Goal: Communication & Community: Answer question/provide support

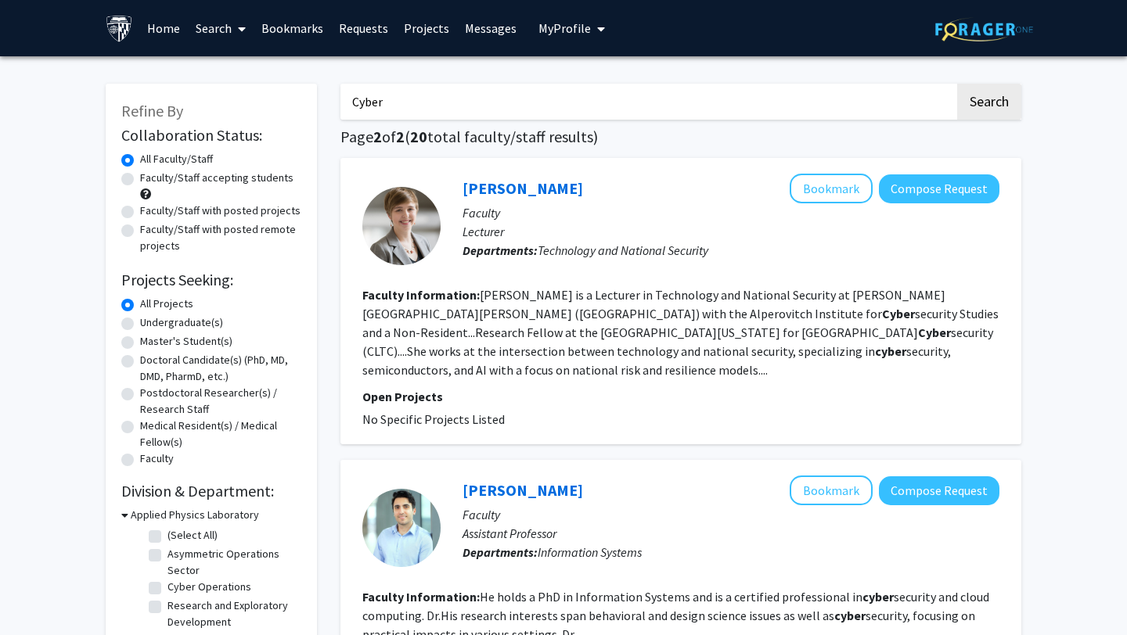
scroll to position [1182, 0]
click at [160, 23] on link "Home" at bounding box center [163, 28] width 49 height 55
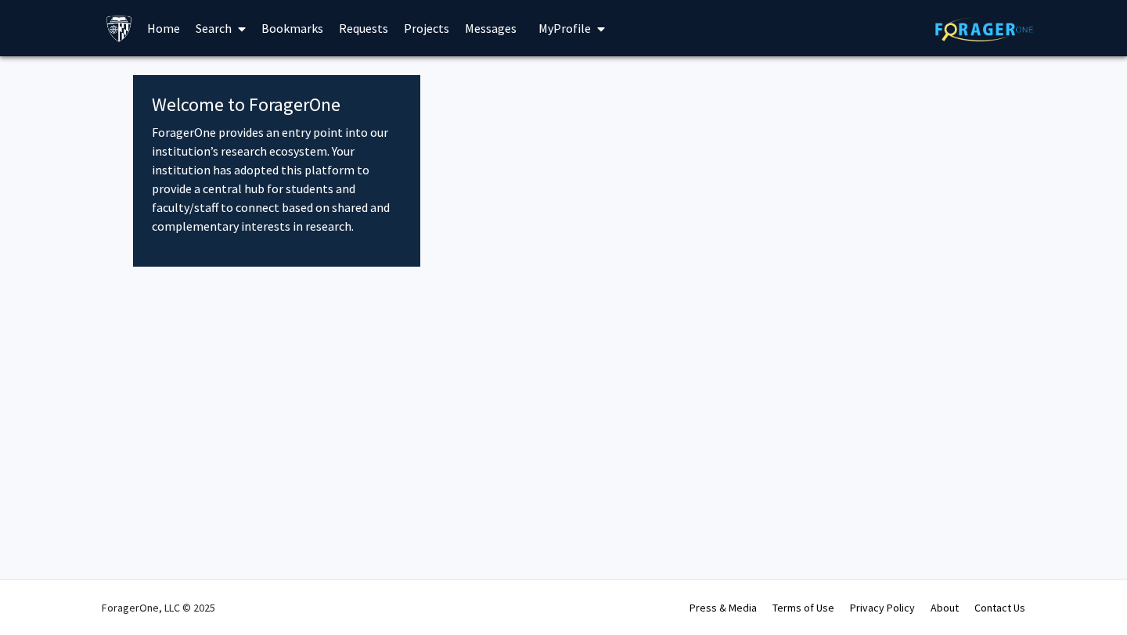
click at [160, 23] on link "Home" at bounding box center [163, 28] width 49 height 55
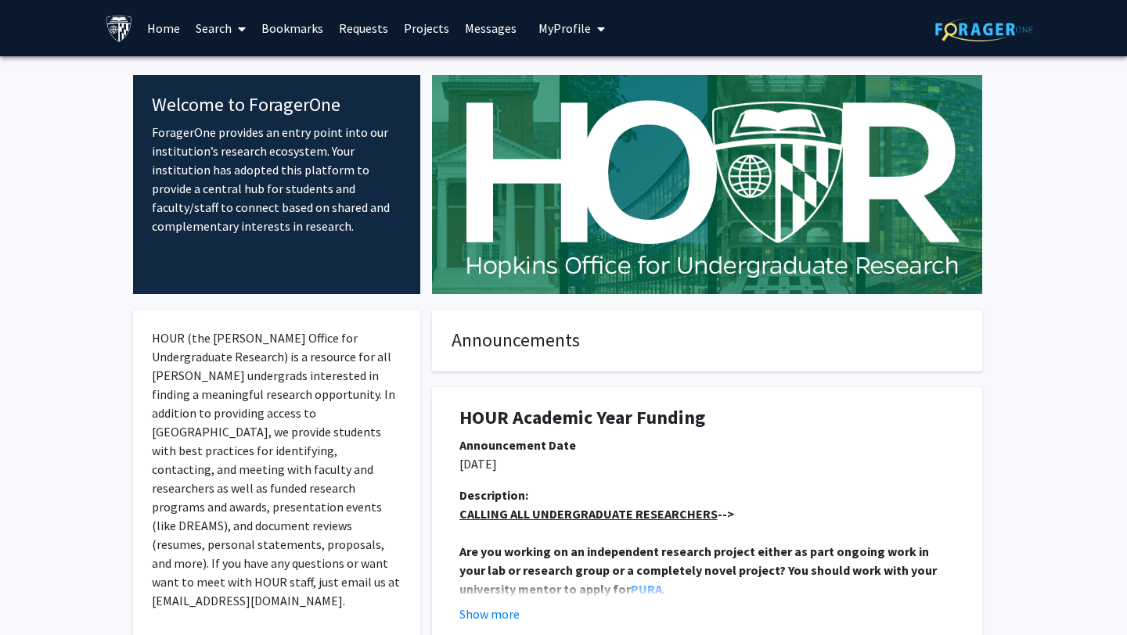
click at [576, 34] on span "My Profile" at bounding box center [564, 28] width 52 height 16
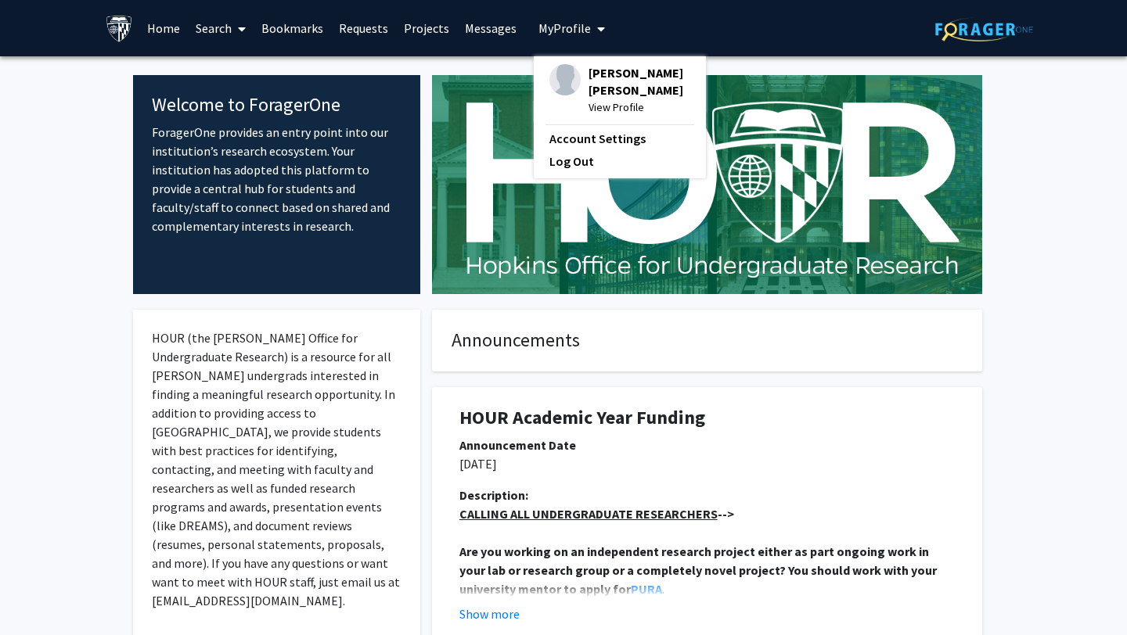
click at [607, 108] on span "View Profile" at bounding box center [640, 107] width 102 height 17
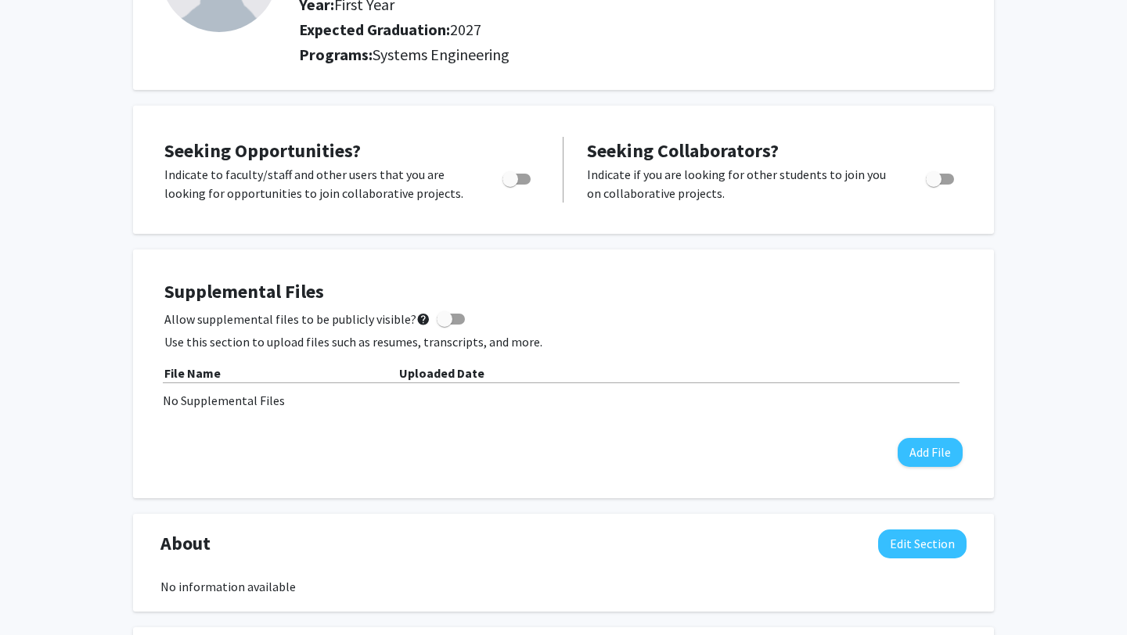
scroll to position [271, 0]
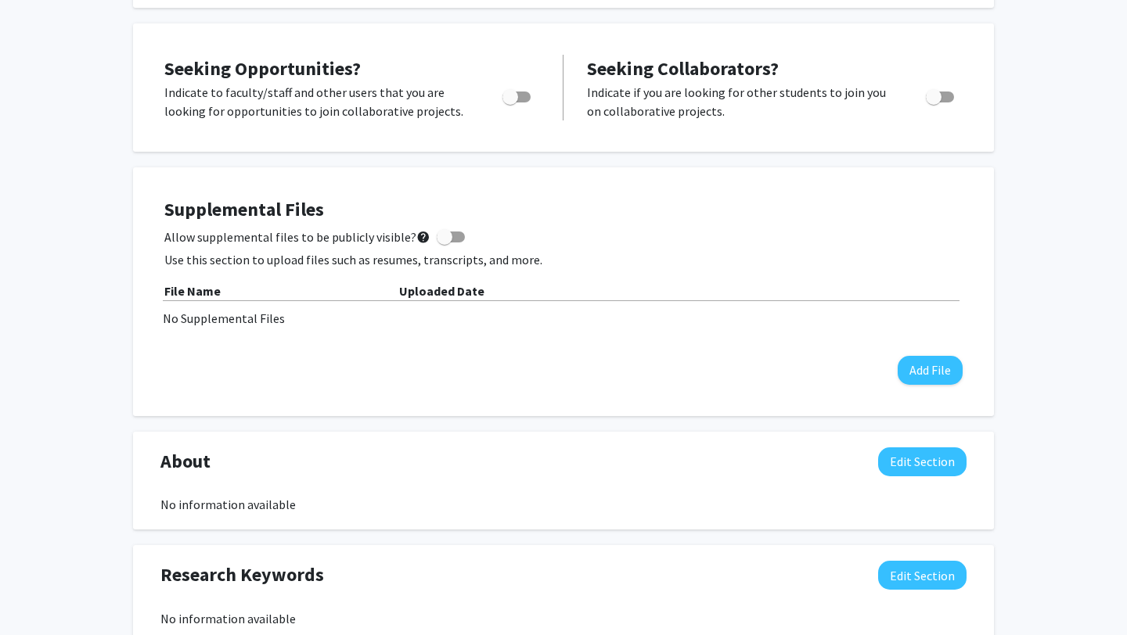
drag, startPoint x: 157, startPoint y: 201, endPoint x: 178, endPoint y: 178, distance: 31.0
click at [178, 178] on div "Supplemental Files Allow supplemental files to be publicly visible? help Use th…" at bounding box center [563, 291] width 861 height 249
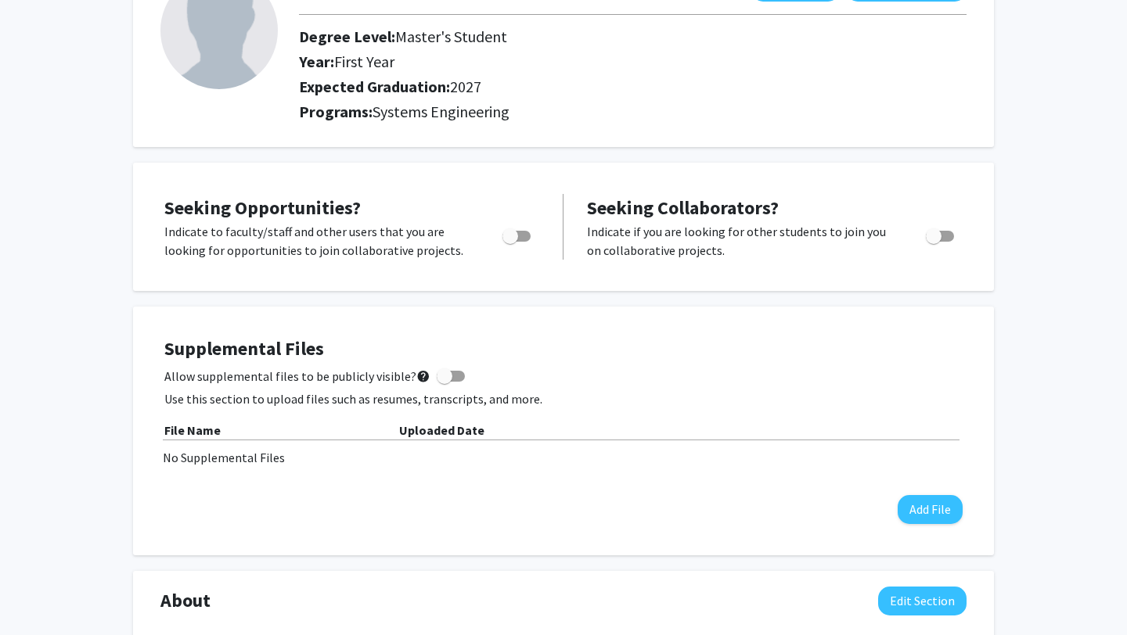
scroll to position [0, 0]
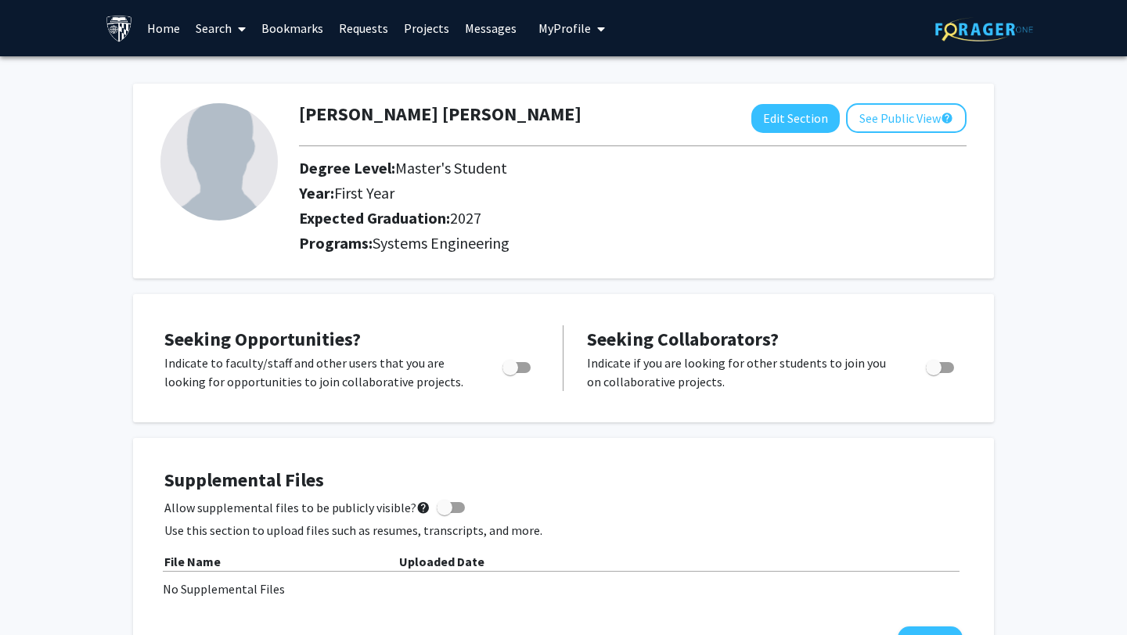
click at [373, 31] on link "Requests" at bounding box center [363, 28] width 65 height 55
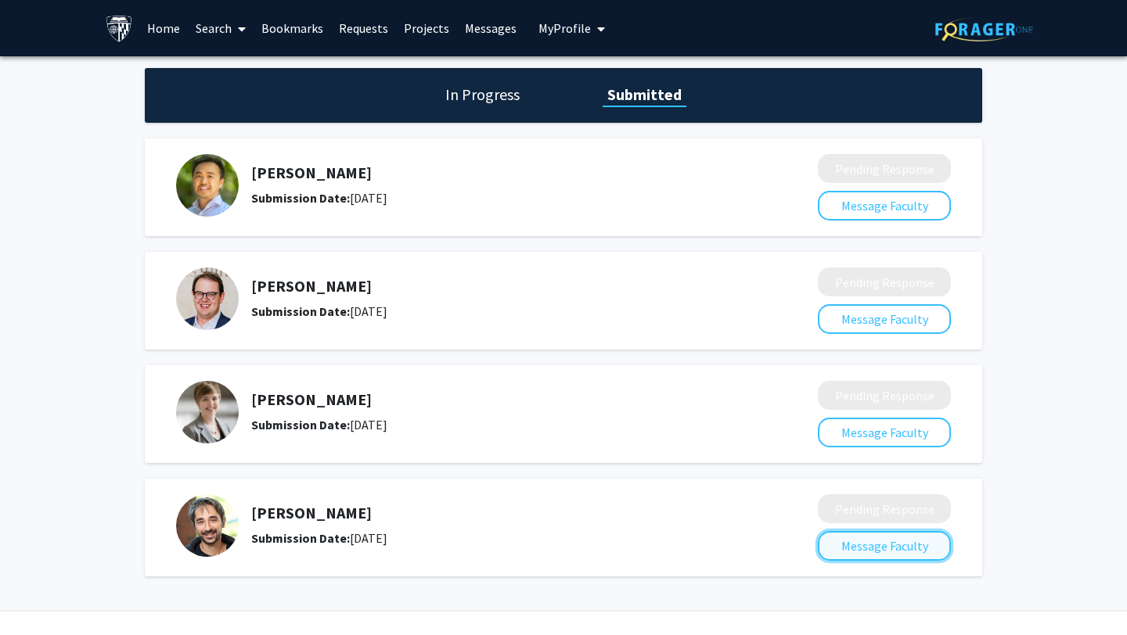
click at [891, 549] on button "Message Faculty" at bounding box center [884, 546] width 133 height 30
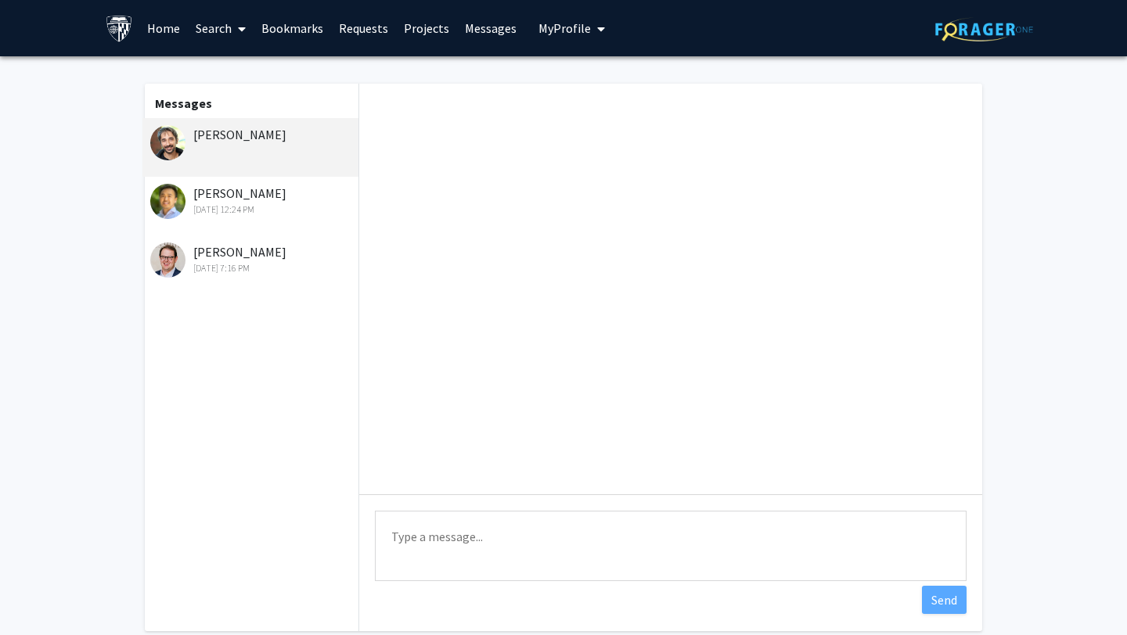
click at [243, 215] on div "[DATE] 12:24 PM" at bounding box center [252, 210] width 204 height 14
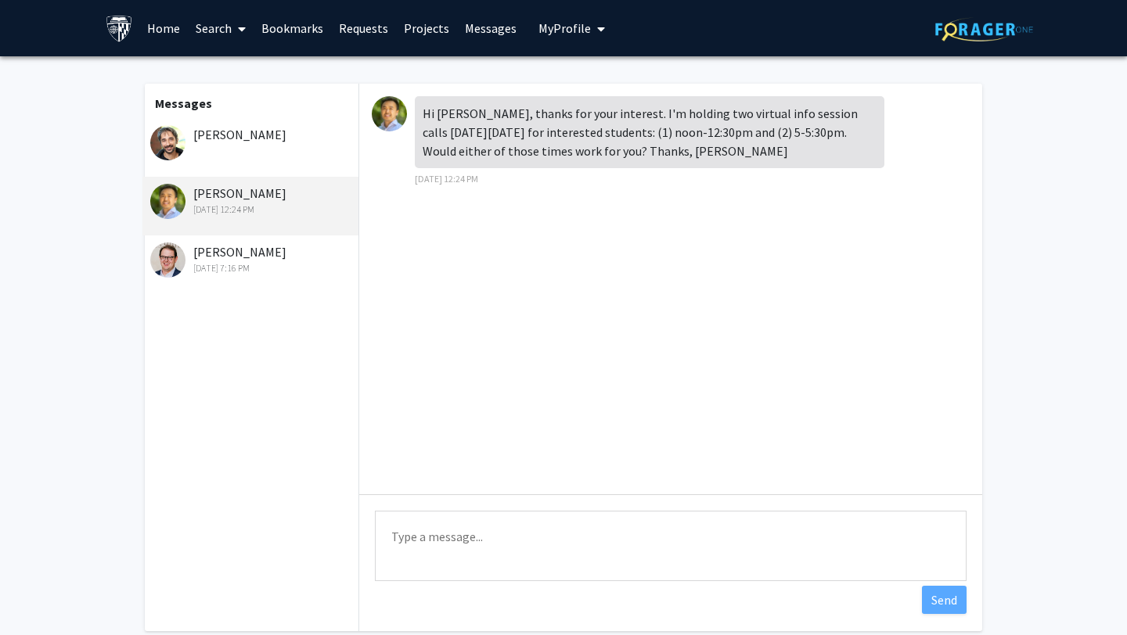
click at [237, 261] on div "[DATE] 7:16 PM" at bounding box center [252, 268] width 204 height 14
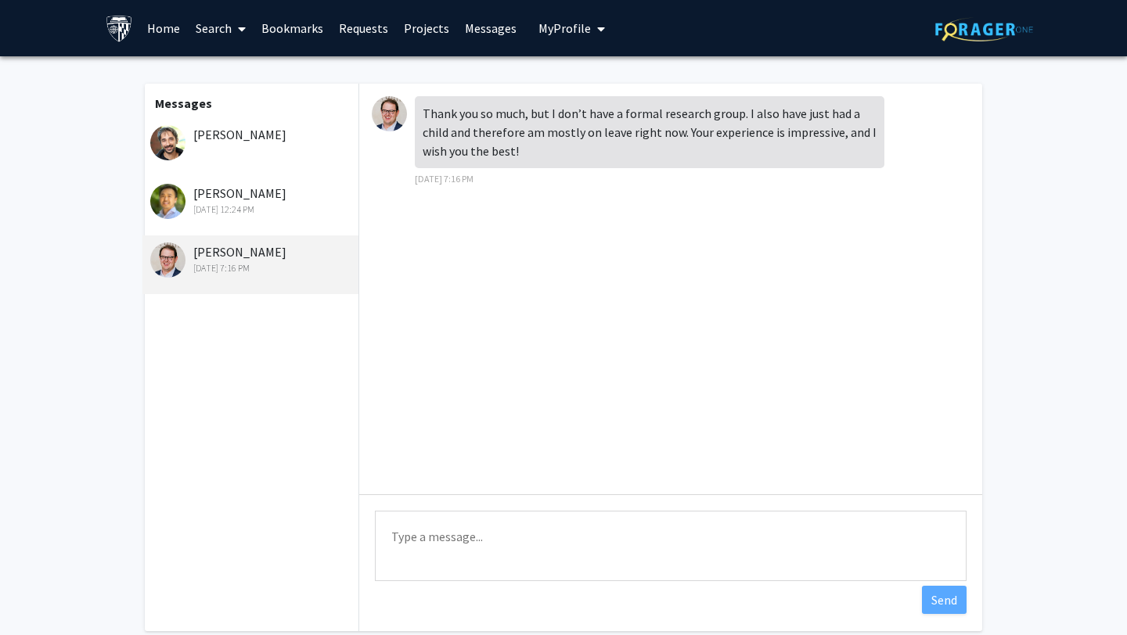
click at [239, 218] on div "[PERSON_NAME] [DATE] 12:24 PM" at bounding box center [250, 206] width 216 height 59
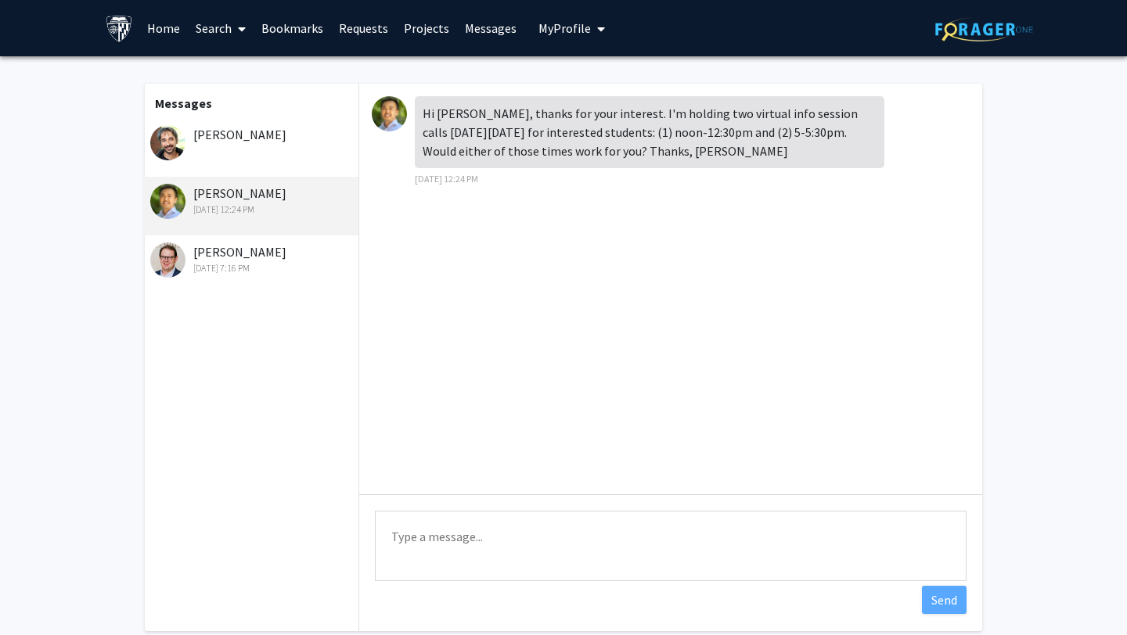
click at [242, 149] on div "[PERSON_NAME]" at bounding box center [250, 147] width 216 height 59
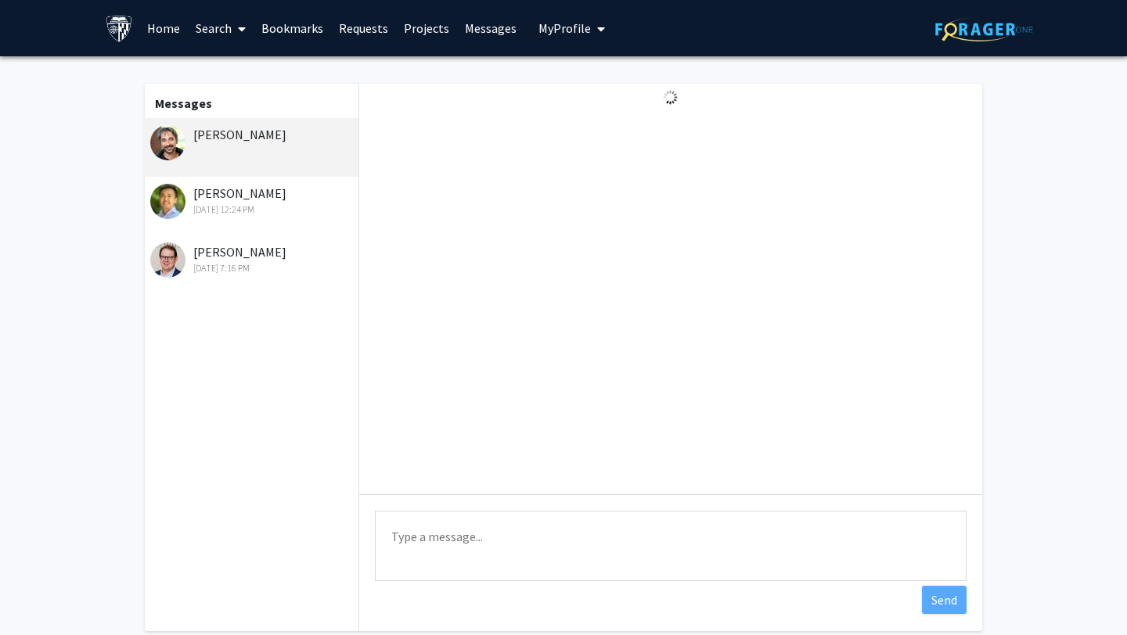
click at [239, 198] on div "[PERSON_NAME] [DATE] 12:24 PM" at bounding box center [252, 200] width 204 height 33
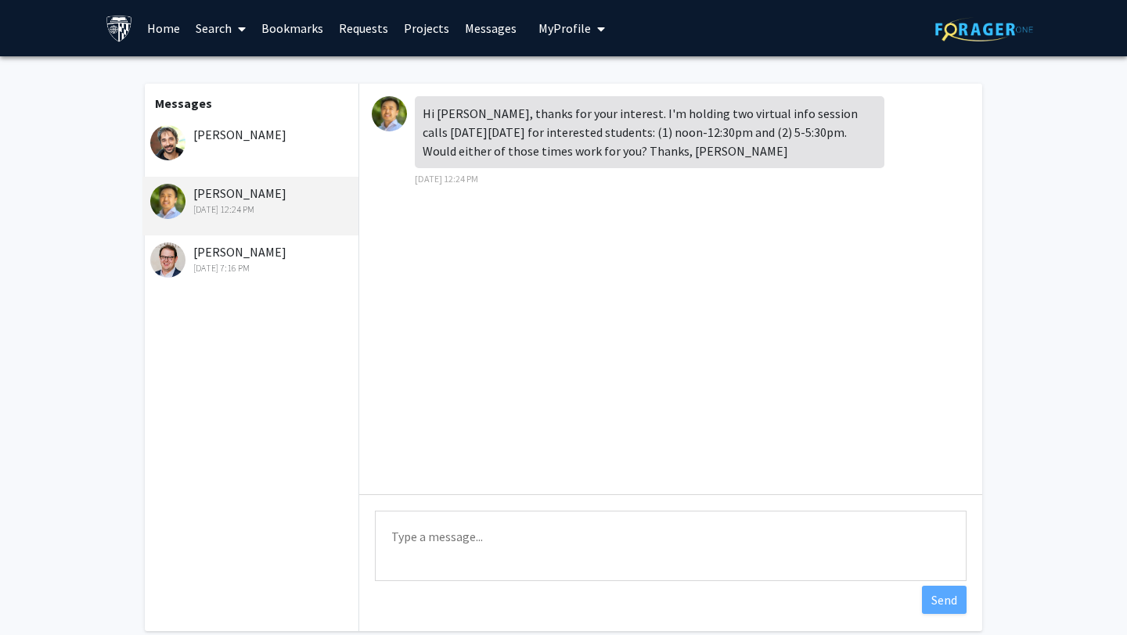
click at [263, 264] on div "[DATE] 7:16 PM" at bounding box center [252, 268] width 204 height 14
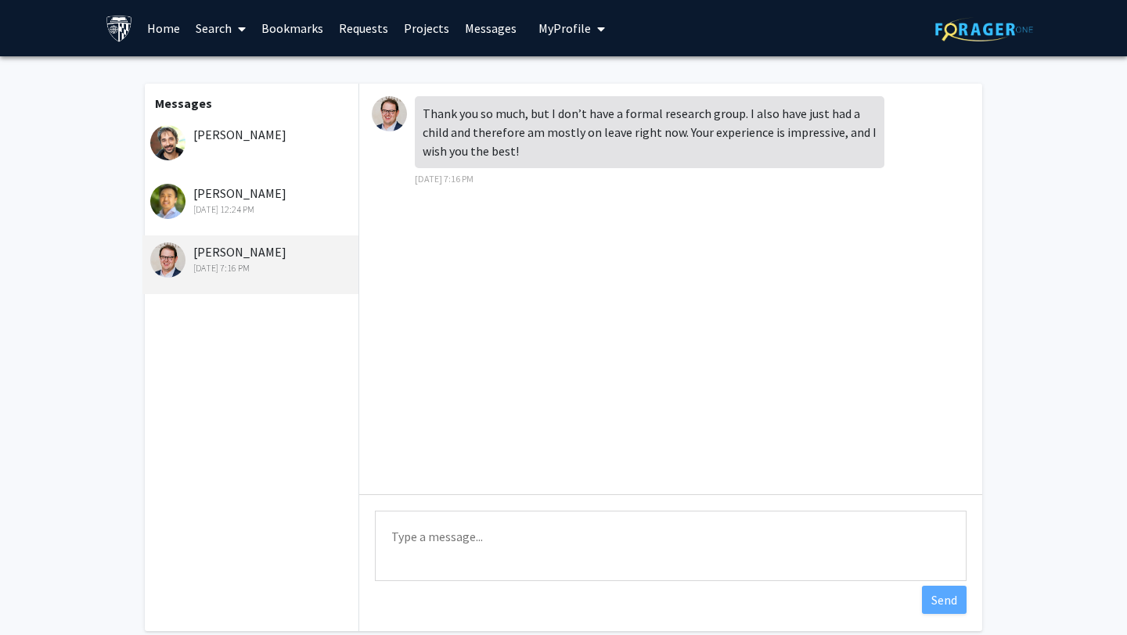
click at [527, 537] on textarea "Type a message" at bounding box center [671, 546] width 592 height 70
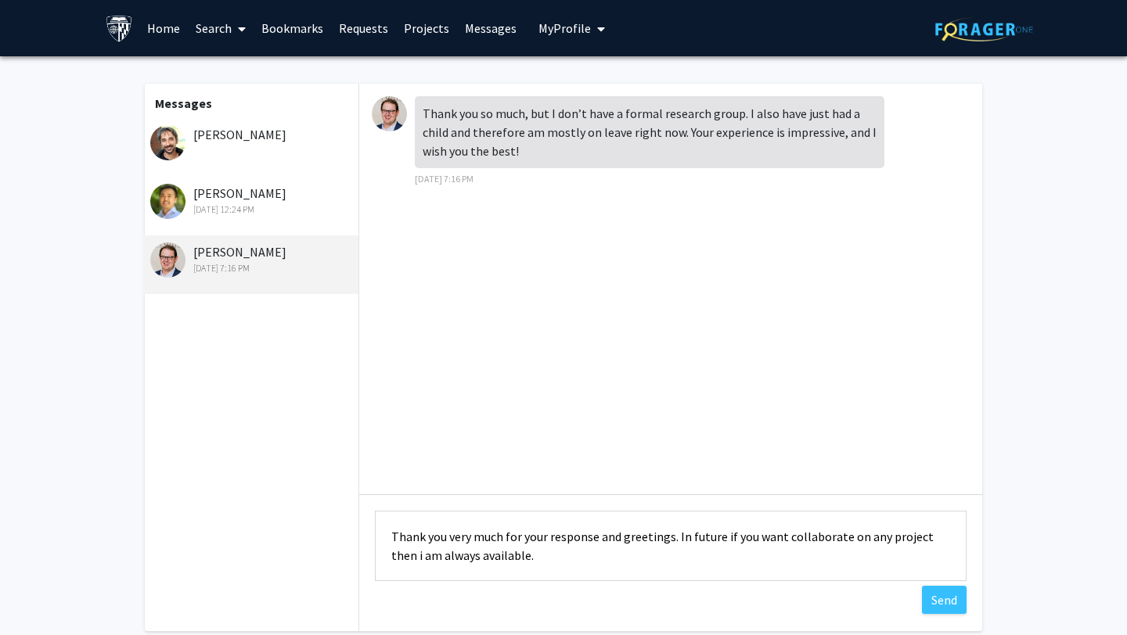
click at [884, 538] on textarea "Thank you very much for your response and greetings. In future if you want coll…" at bounding box center [671, 546] width 592 height 70
type textarea "Thank you very much for your response and greetings. In future if you want coll…"
click at [928, 603] on button "Send" at bounding box center [944, 600] width 45 height 28
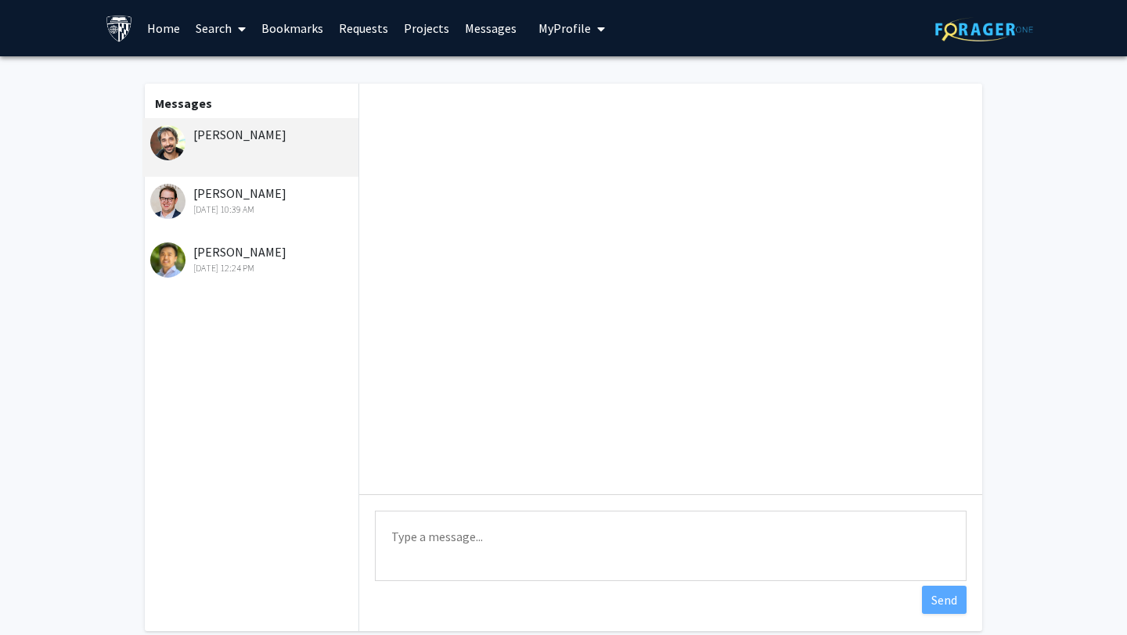
click at [232, 256] on div "[PERSON_NAME] [DATE] 12:24 PM" at bounding box center [252, 259] width 204 height 33
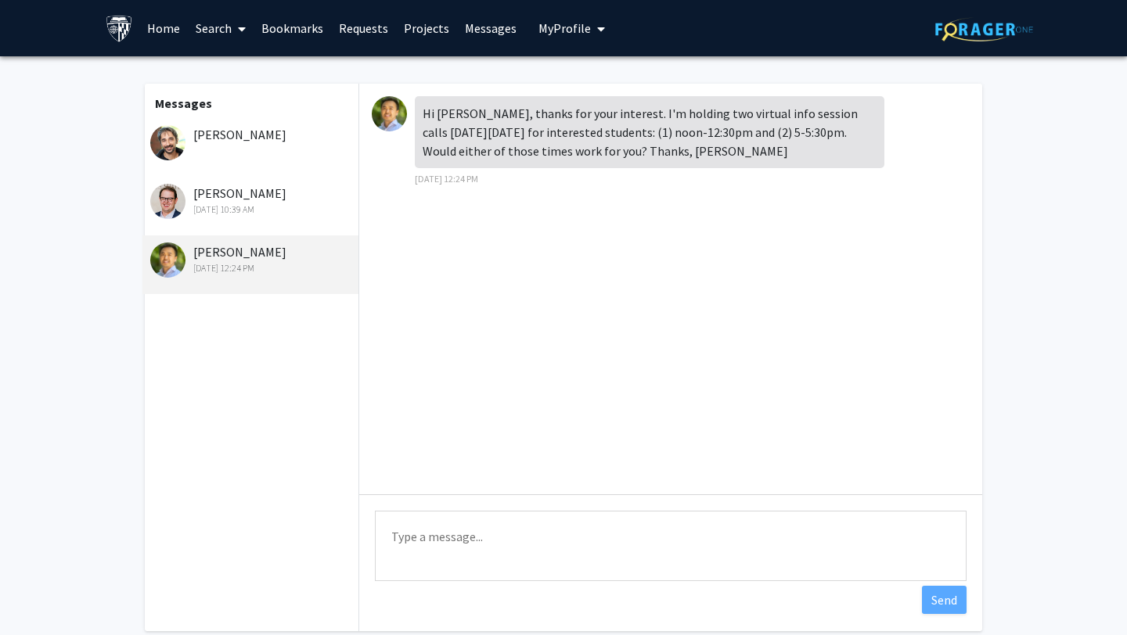
click at [588, 143] on div "Hi [PERSON_NAME], thanks for your interest. I'm holding two virtual info sessio…" at bounding box center [650, 132] width 470 height 72
drag, startPoint x: 634, startPoint y: 133, endPoint x: 725, endPoint y: 133, distance: 91.6
click at [725, 133] on div "Hi [PERSON_NAME], thanks for your interest. I'm holding two virtual info sessio…" at bounding box center [650, 132] width 470 height 72
click at [463, 556] on textarea "Type a message" at bounding box center [671, 546] width 592 height 70
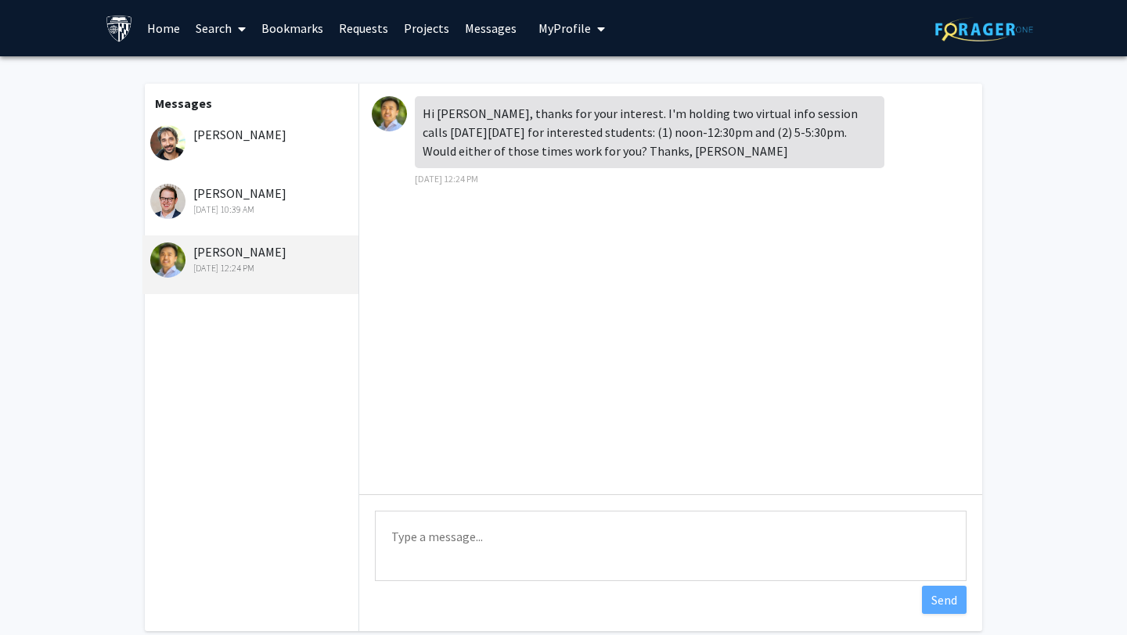
click at [239, 205] on div "[DATE] 10:39 AM" at bounding box center [252, 210] width 204 height 14
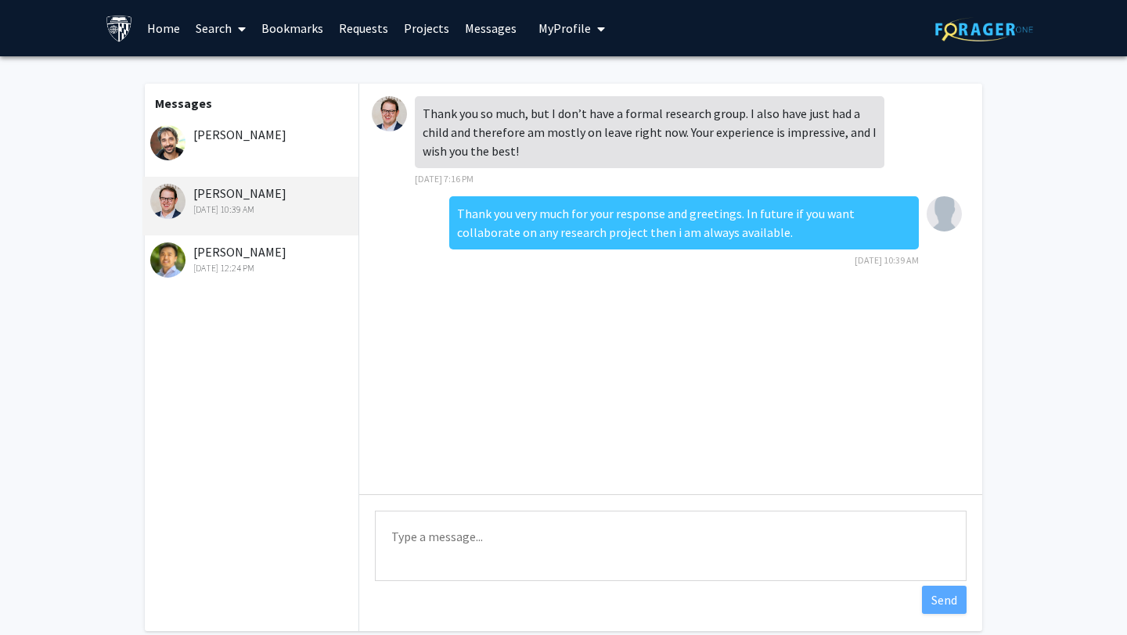
click at [252, 268] on div "[DATE] 12:24 PM" at bounding box center [252, 268] width 204 height 14
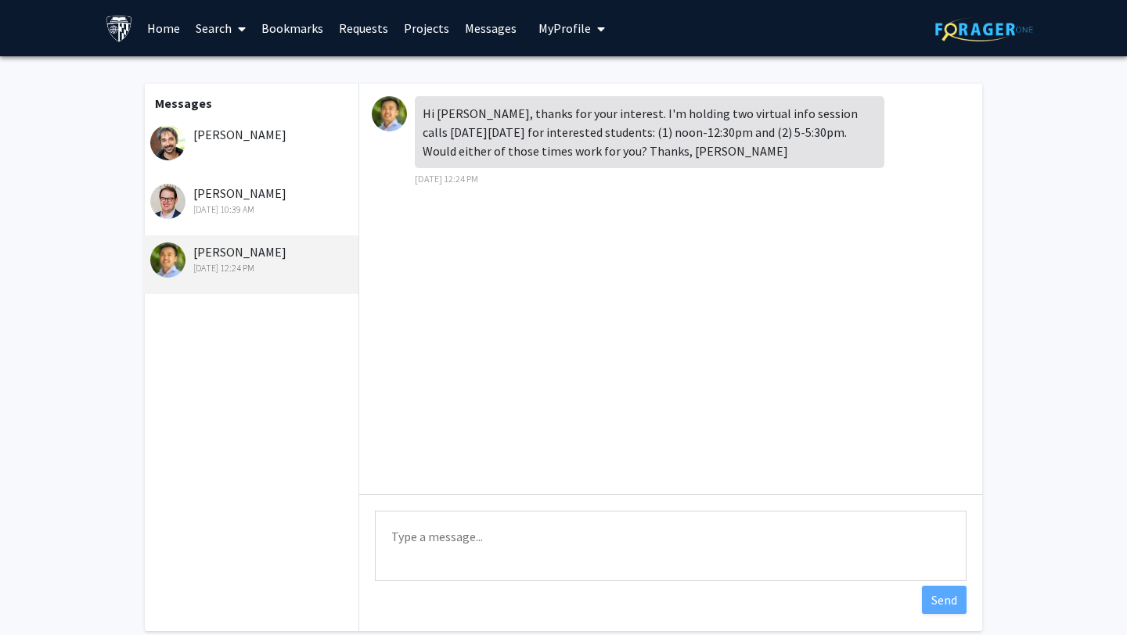
click at [515, 550] on textarea "Type a message" at bounding box center [671, 546] width 592 height 70
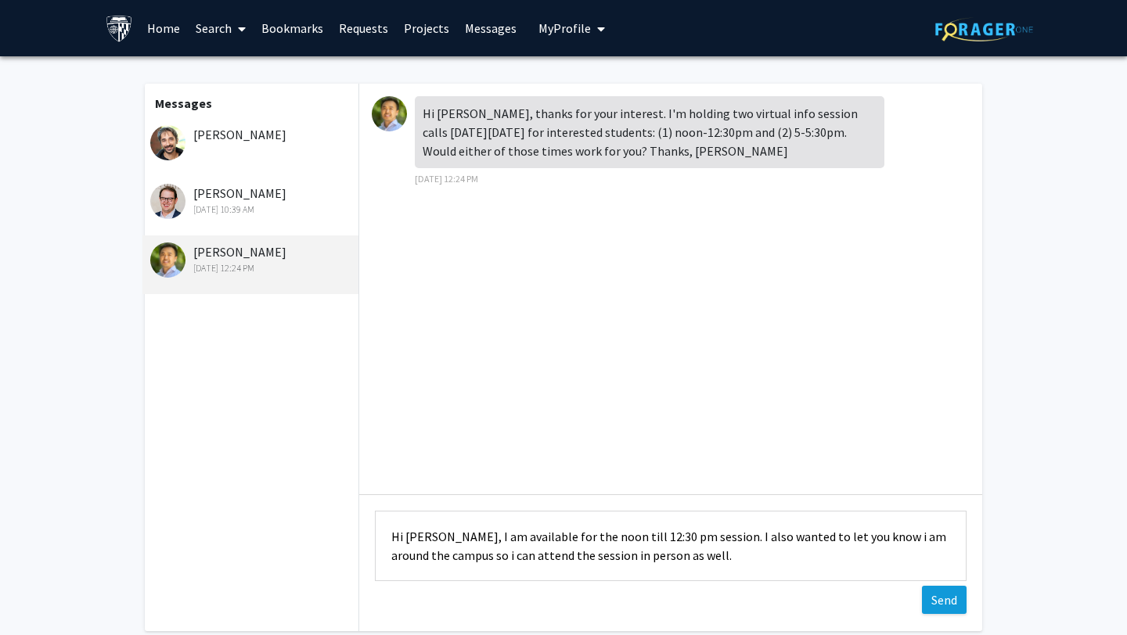
type textarea "Hi [PERSON_NAME], I am available for the noon till 12:30 pm session. I also wan…"
click at [938, 610] on button "Send" at bounding box center [944, 600] width 45 height 28
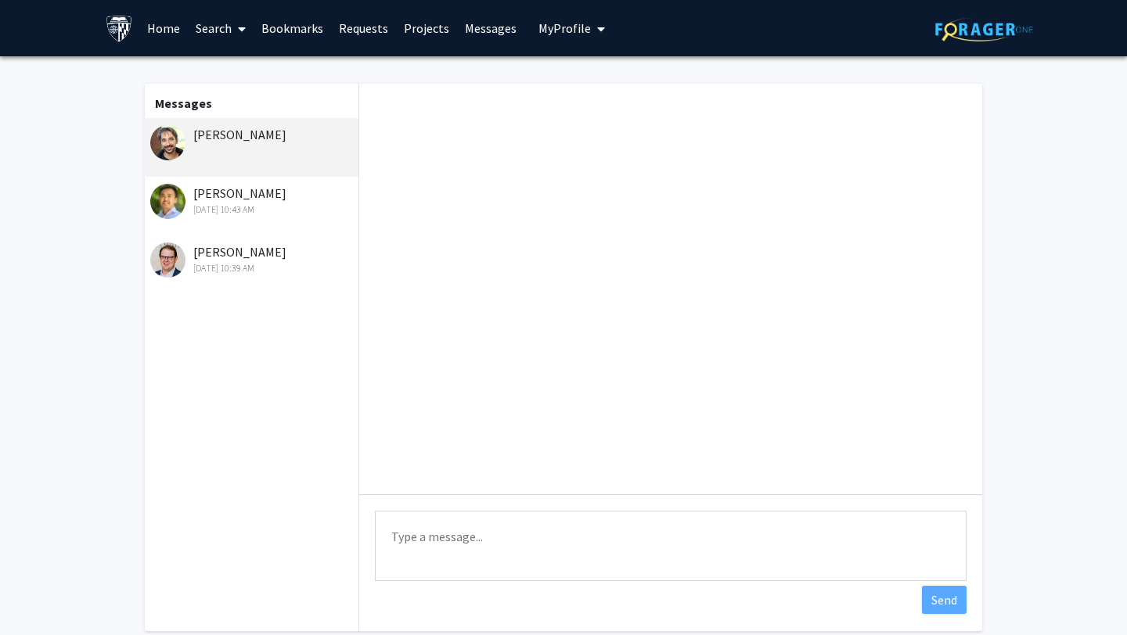
click at [578, 27] on span "My Profile" at bounding box center [564, 28] width 52 height 16
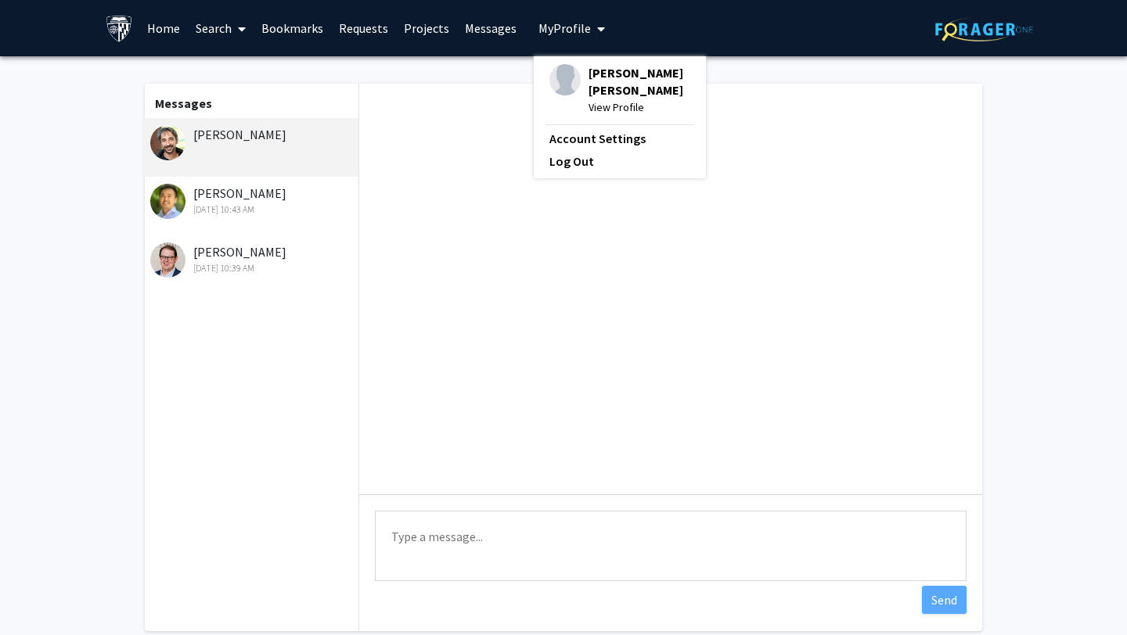
click at [604, 109] on span "View Profile" at bounding box center [640, 107] width 102 height 17
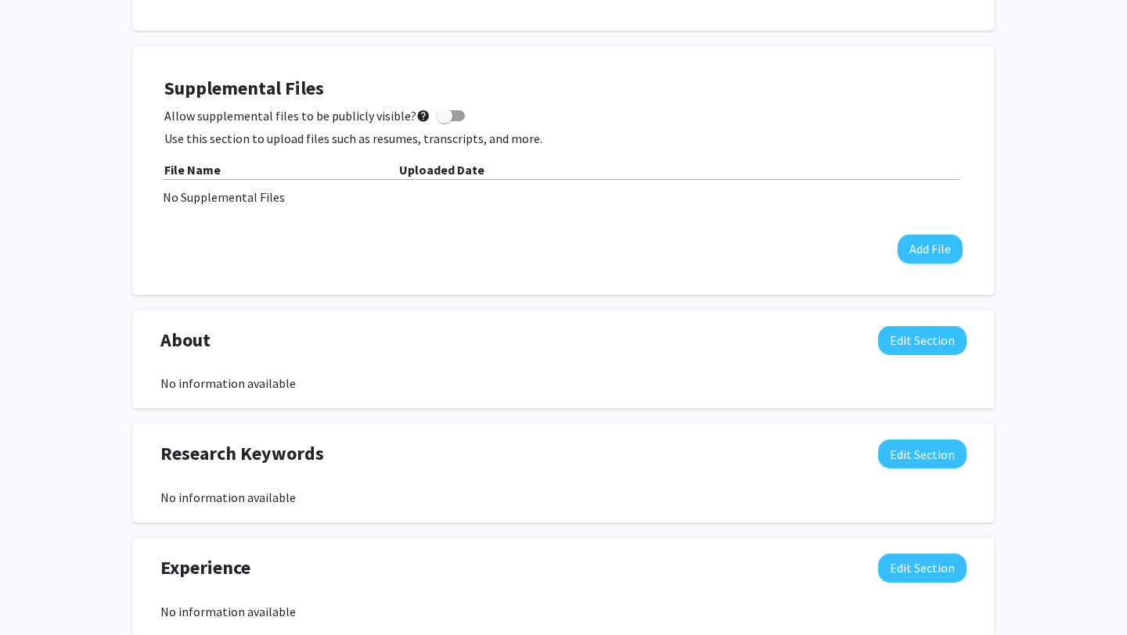
scroll to position [394, 0]
